Goal: Task Accomplishment & Management: Manage account settings

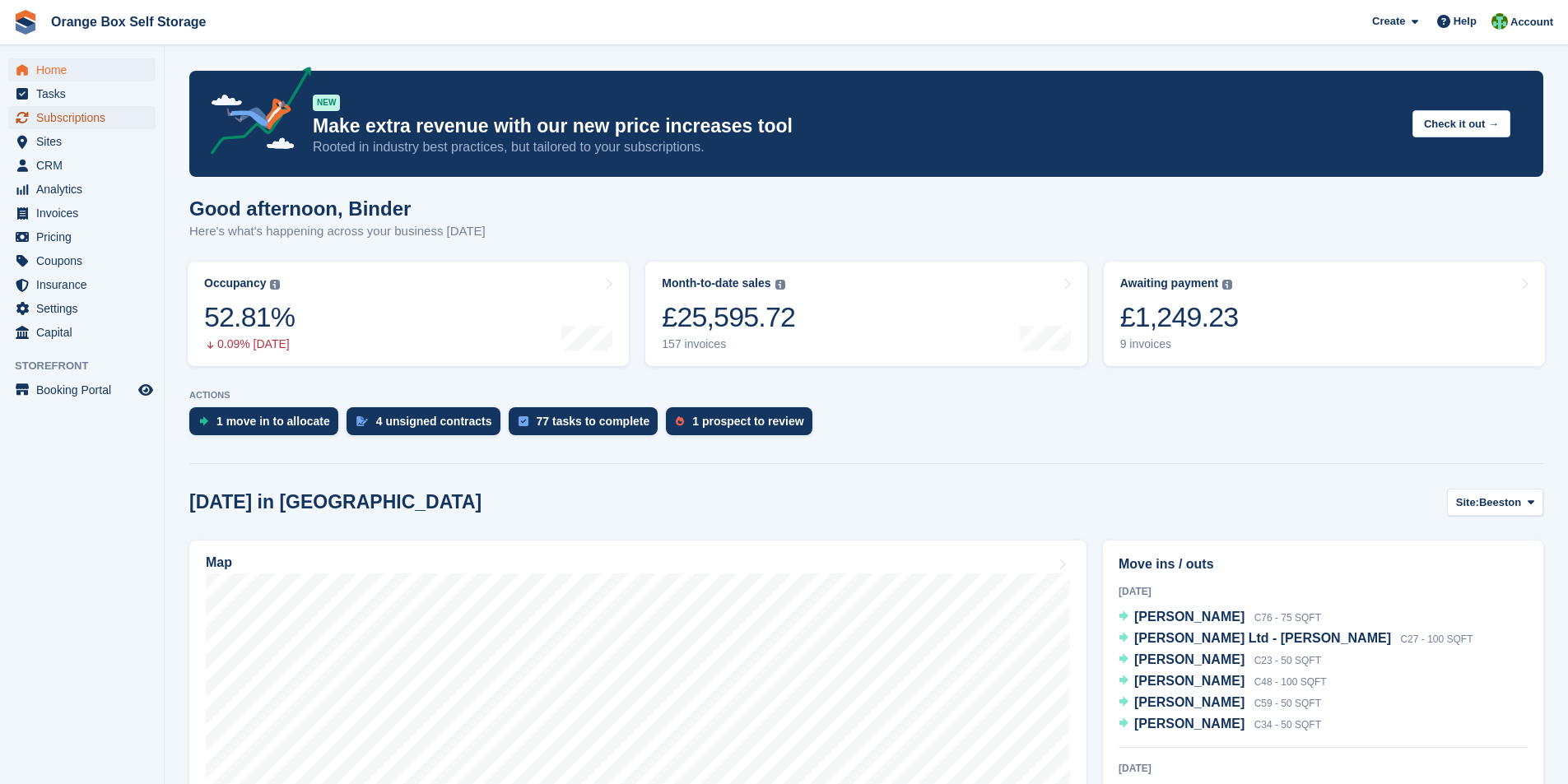
click at [63, 121] on span "Subscriptions" at bounding box center [86, 117] width 99 height 23
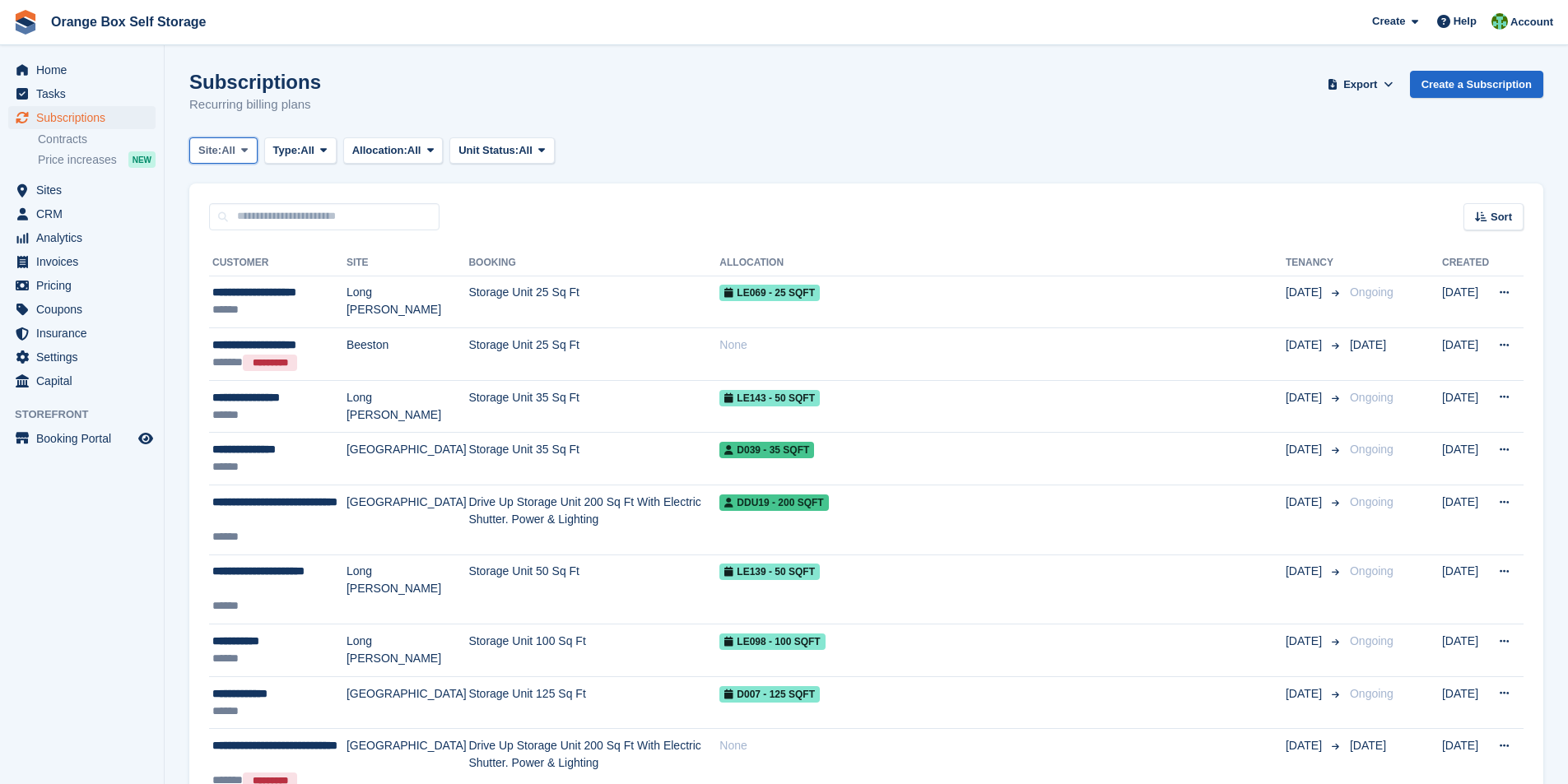
click at [251, 153] on span at bounding box center [244, 151] width 13 height 13
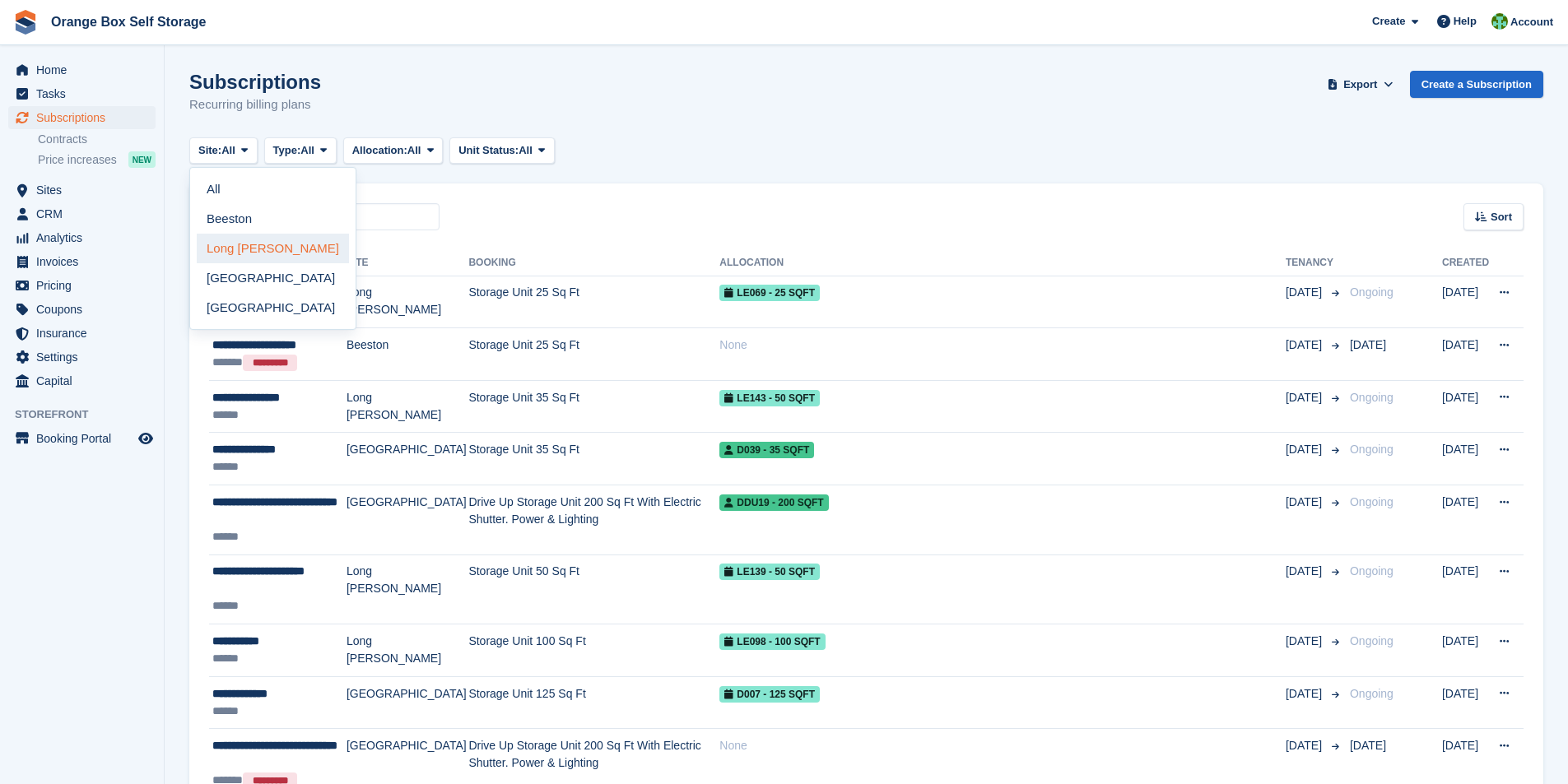
click at [250, 248] on link "Long [PERSON_NAME]" at bounding box center [272, 249] width 153 height 29
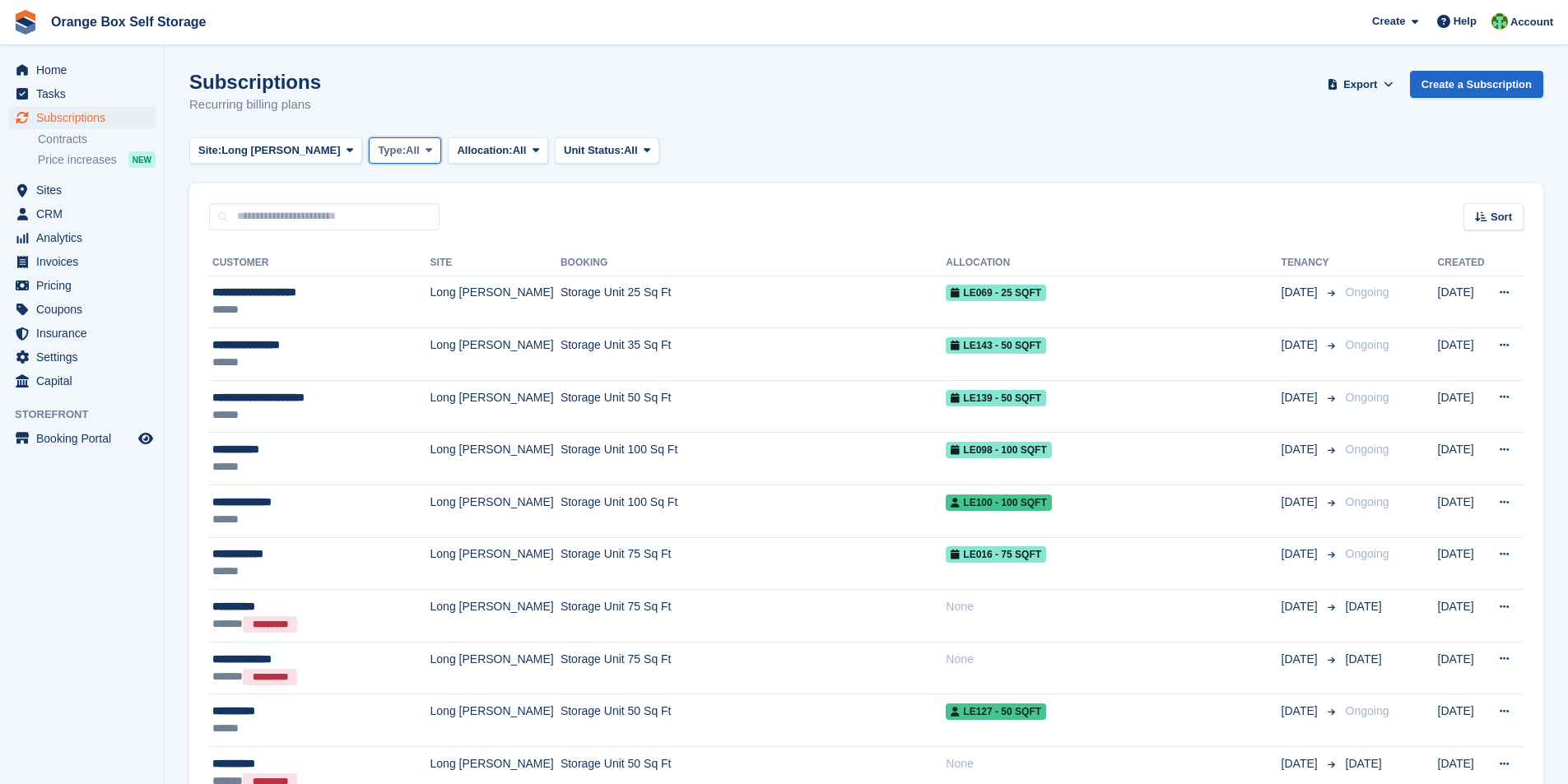
click at [425, 151] on icon at bounding box center [428, 150] width 6 height 11
click at [376, 247] on link "Previous" at bounding box center [447, 249] width 144 height 29
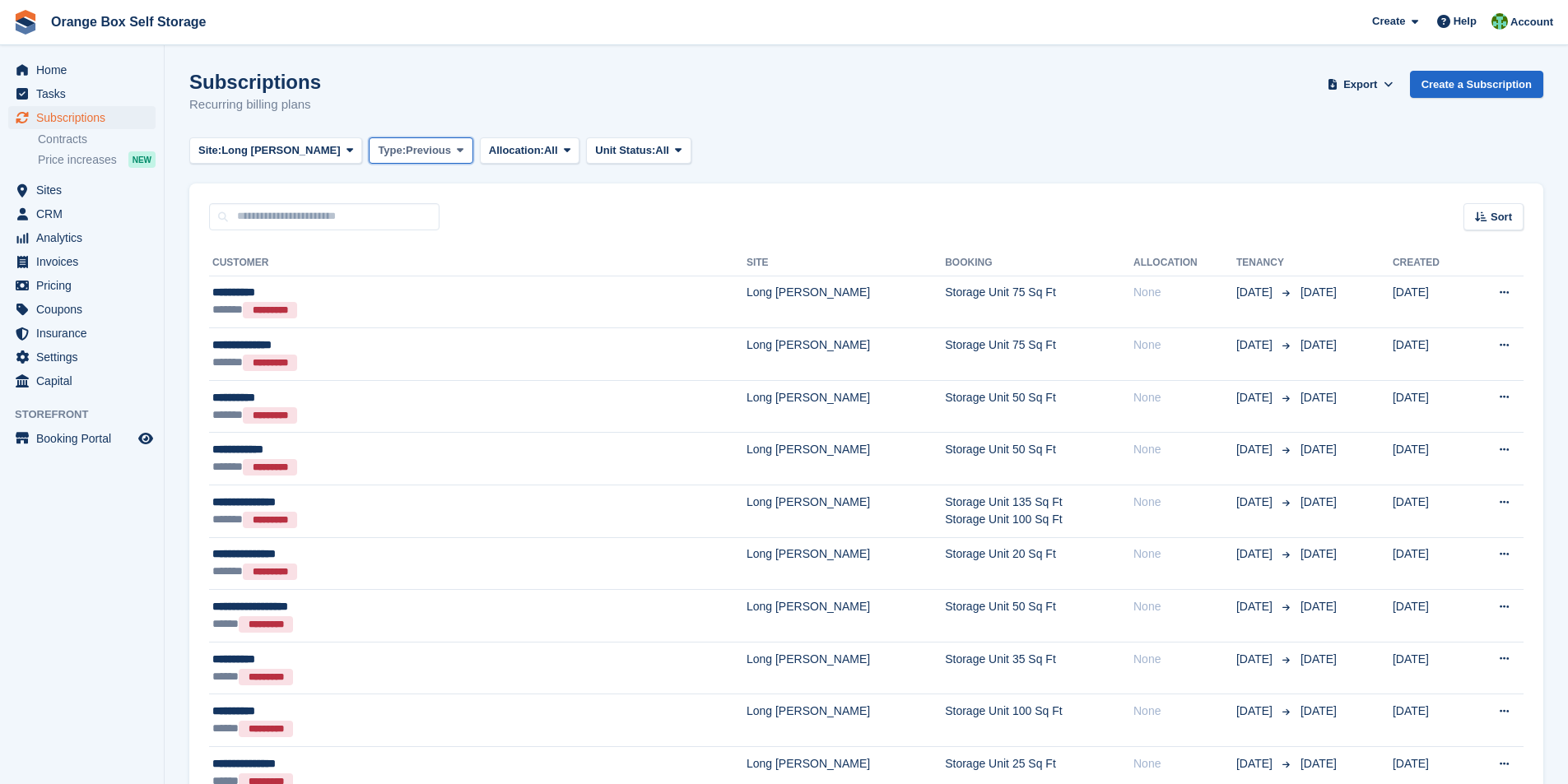
click at [457, 153] on icon at bounding box center [460, 150] width 6 height 11
click at [376, 193] on link "All" at bounding box center [447, 189] width 144 height 29
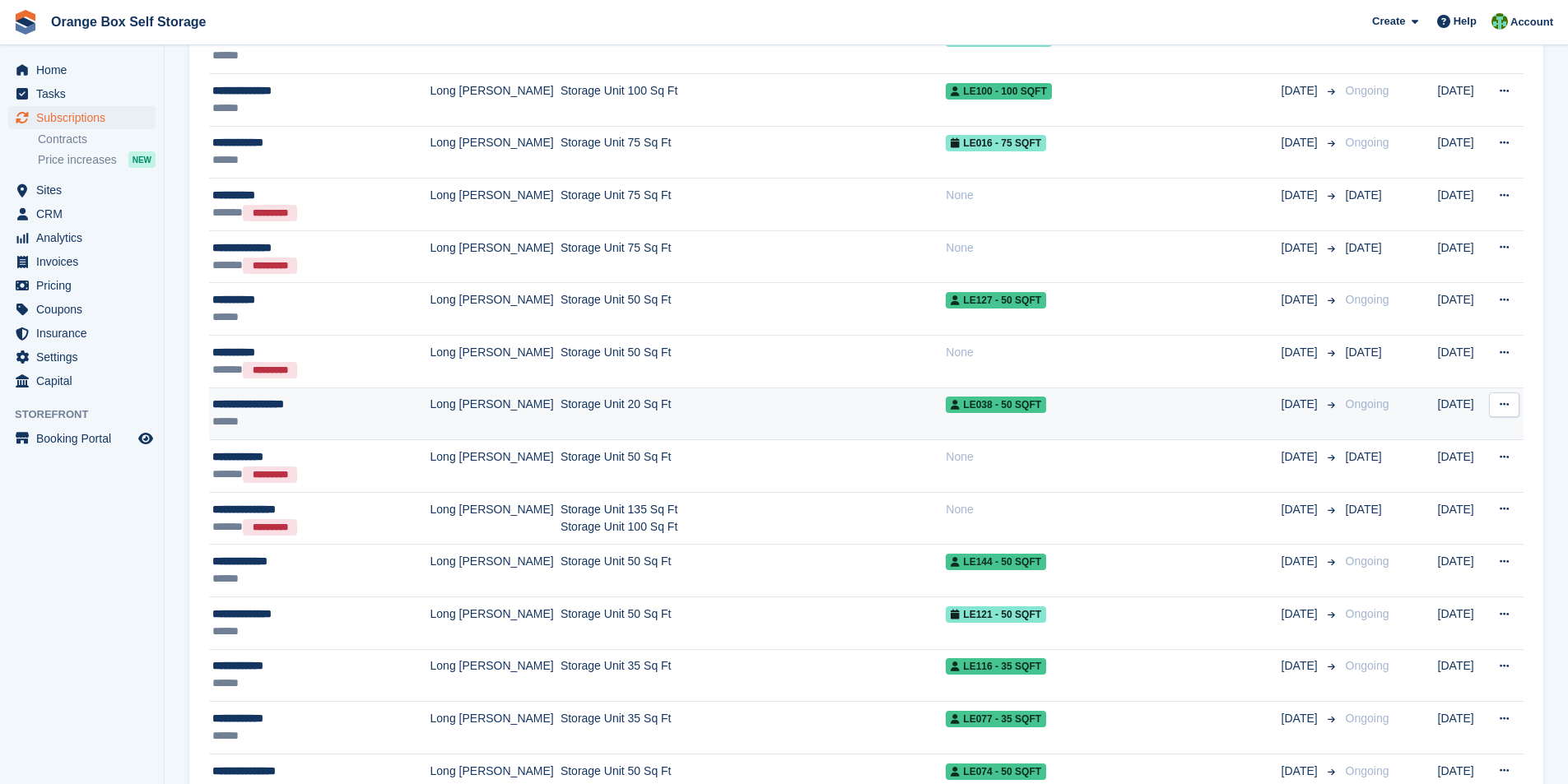
scroll to position [493, 0]
